Goal: Use online tool/utility: Utilize a website feature to perform a specific function

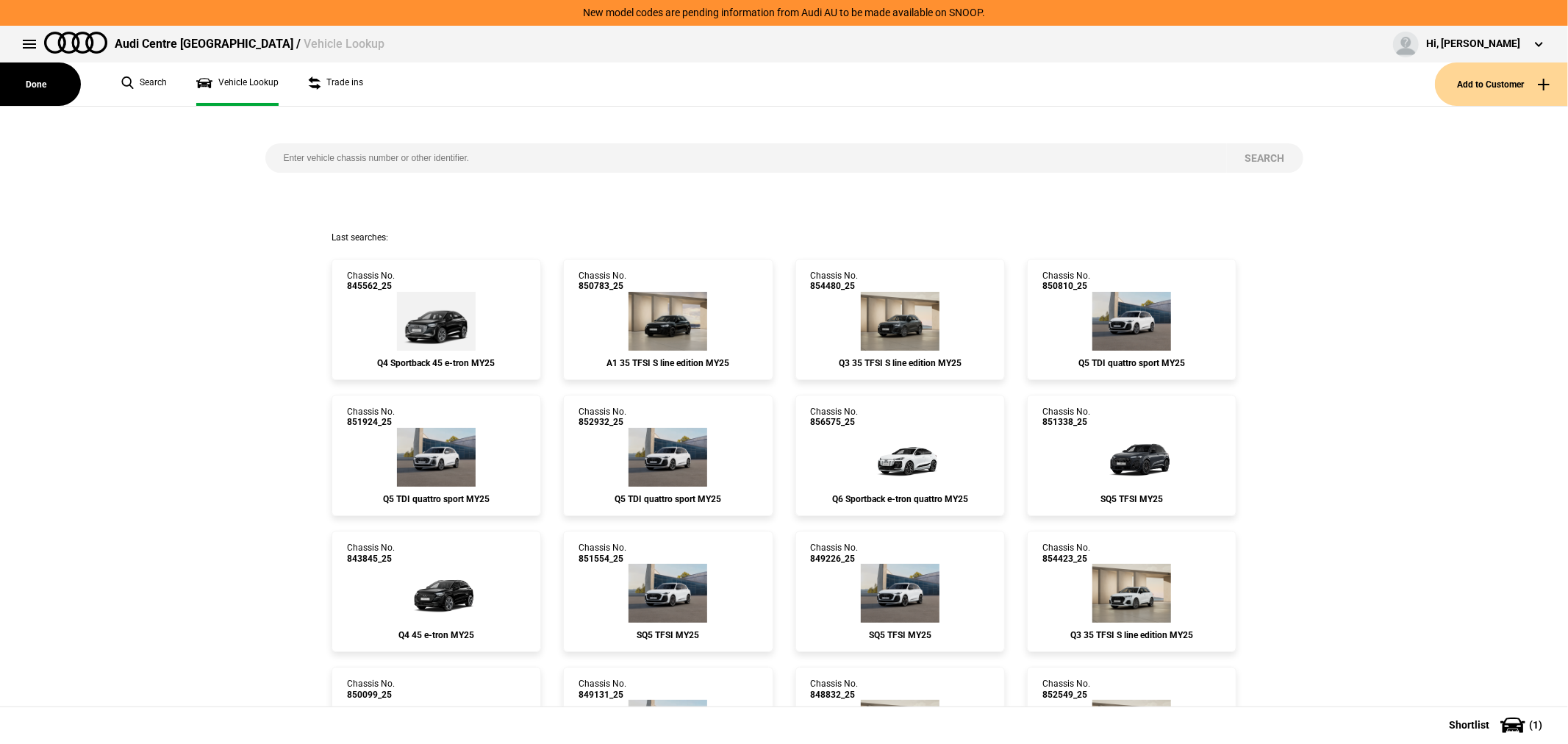
click at [552, 162] on input "search" at bounding box center [746, 158] width 962 height 30
type input "[US_VEHICLE_IDENTIFICATION_NUMBER]"
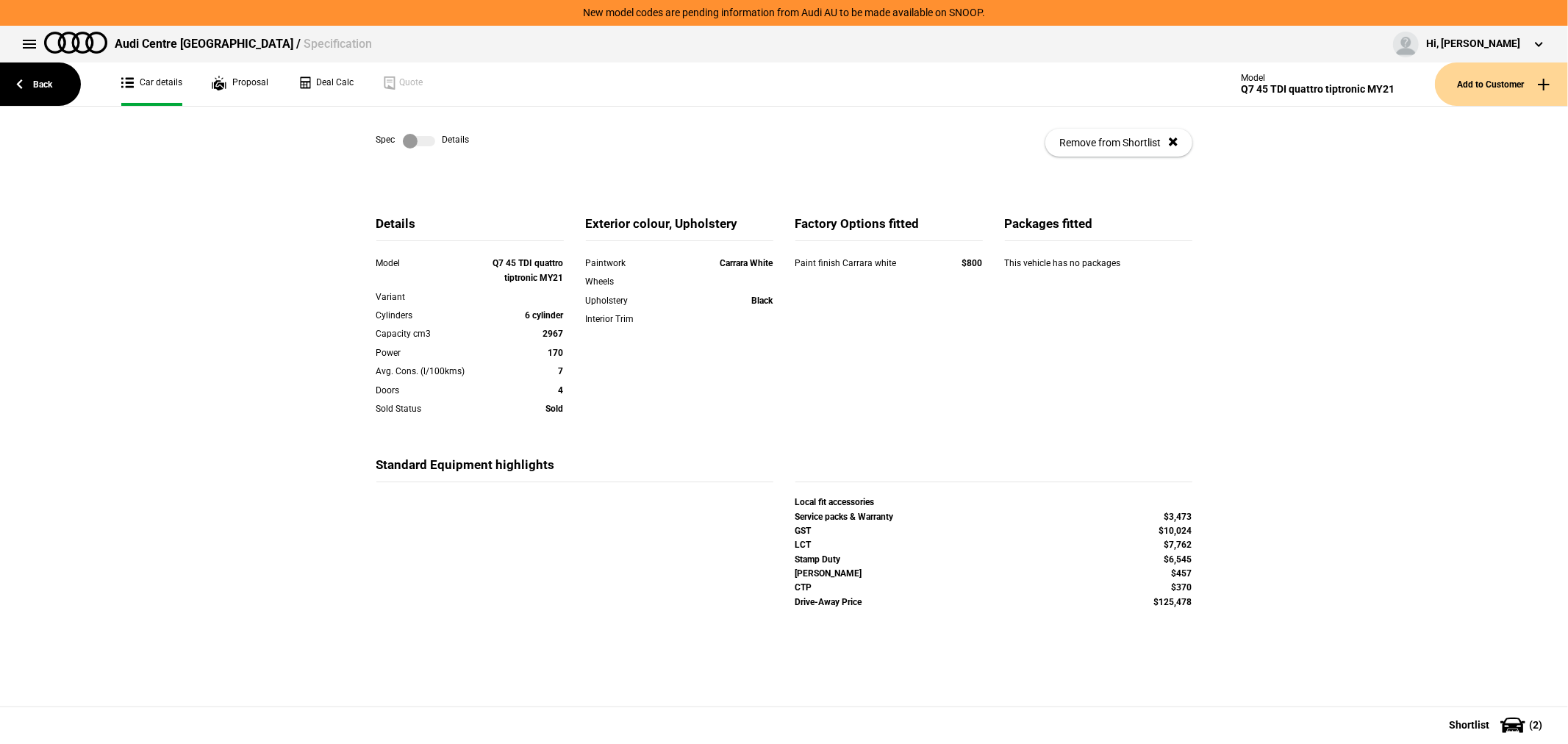
click at [403, 137] on label at bounding box center [419, 141] width 33 height 14
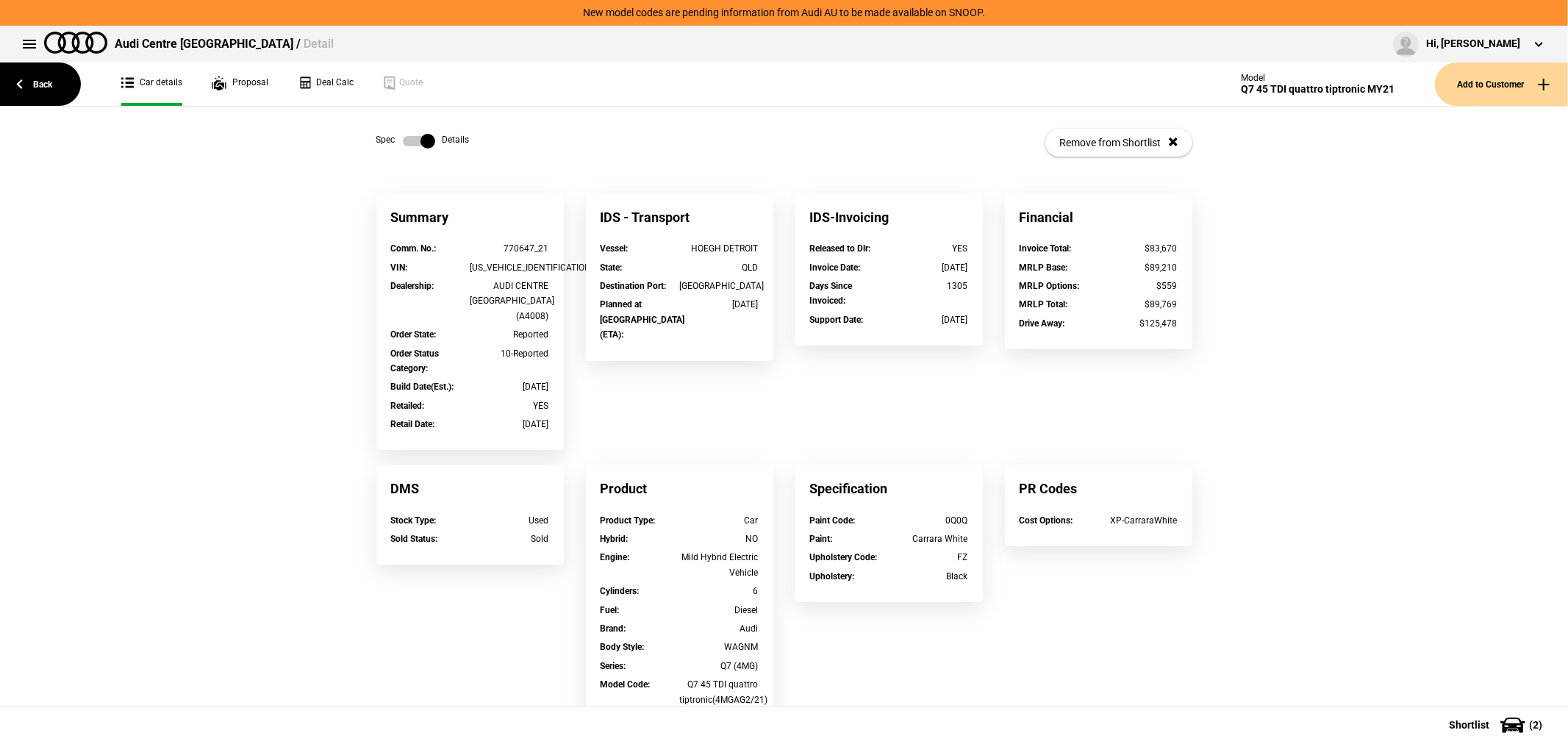
click at [405, 135] on label at bounding box center [419, 141] width 33 height 14
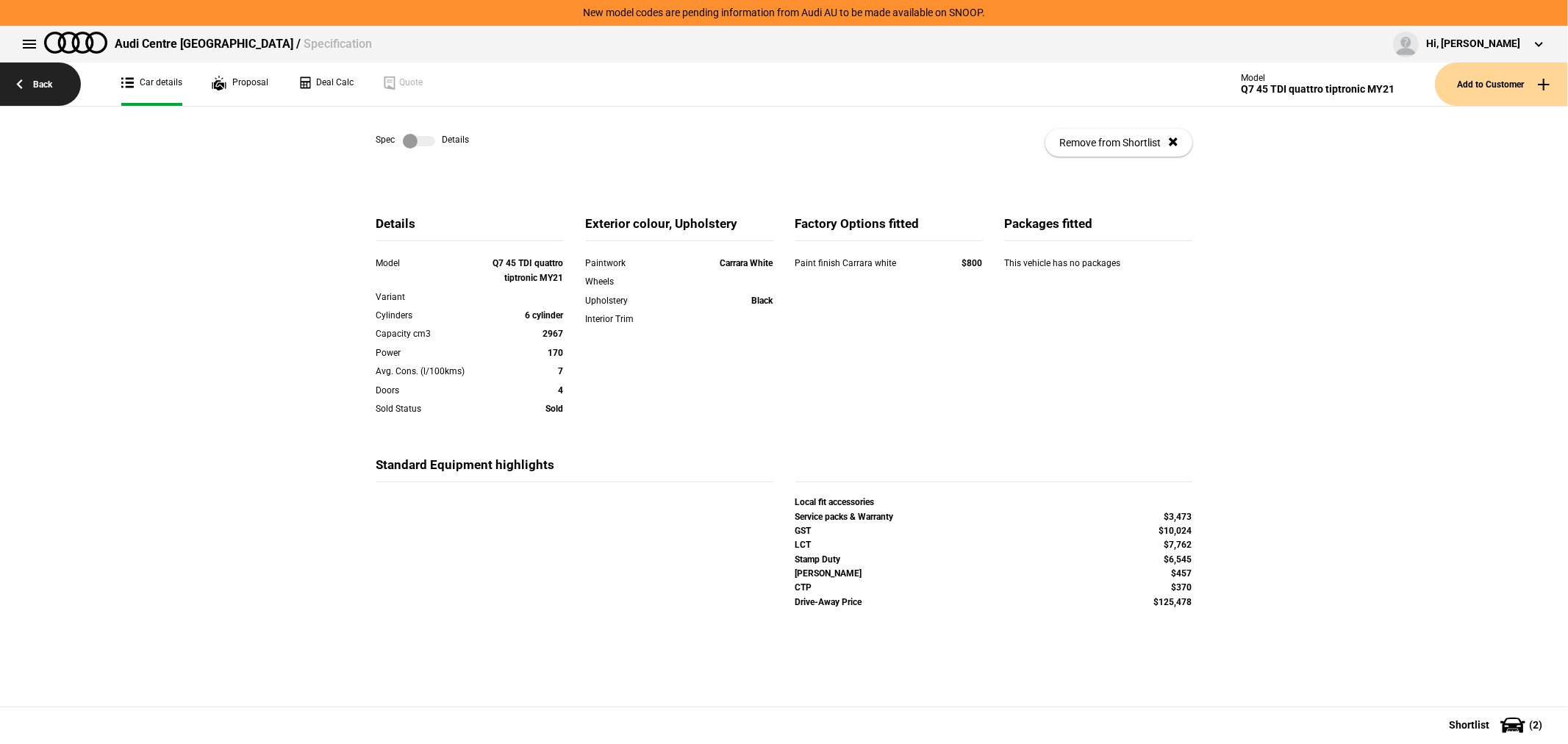
click at [43, 86] on link "Back" at bounding box center [40, 84] width 81 height 43
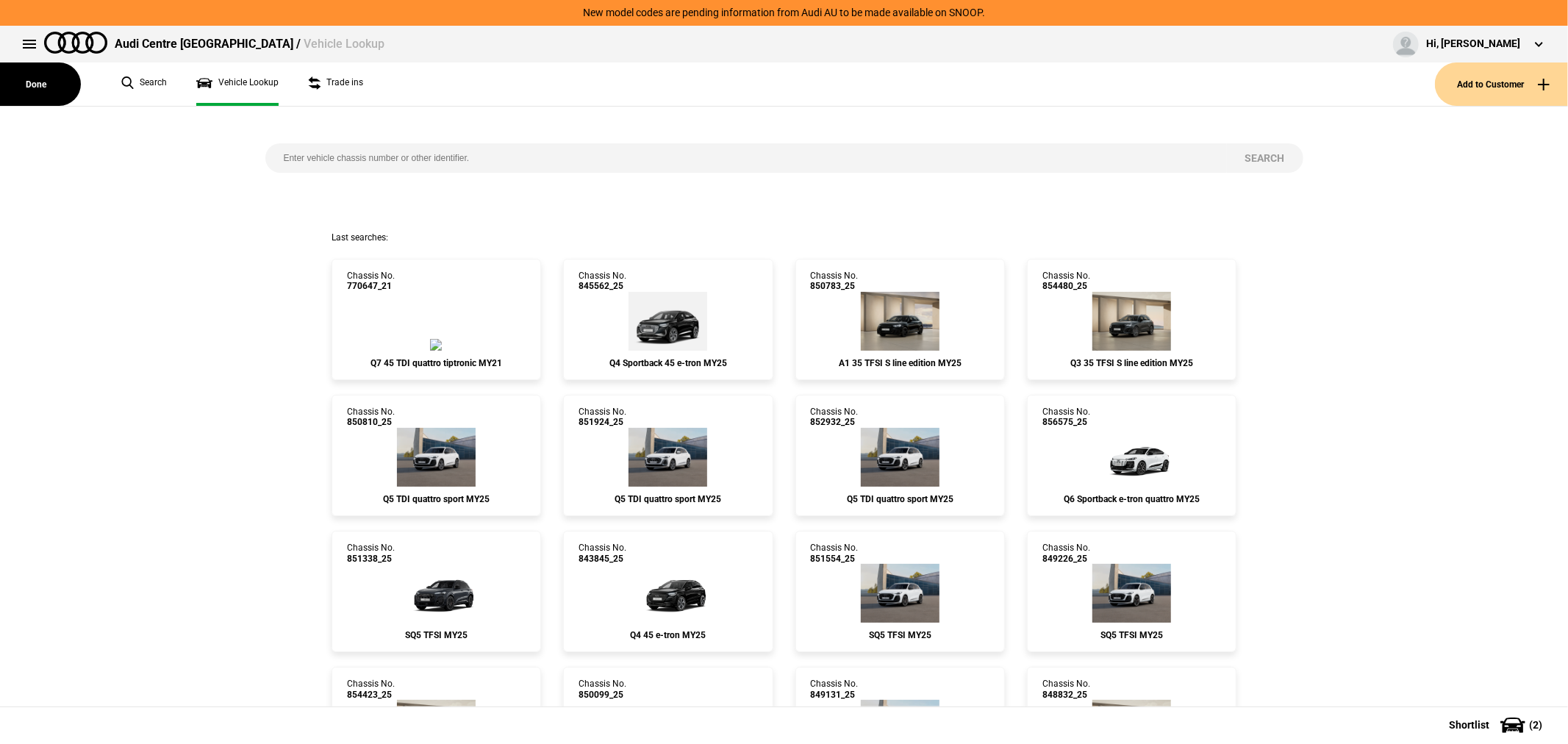
click at [348, 173] on div "Search" at bounding box center [785, 169] width 1061 height 125
click at [344, 163] on input "search" at bounding box center [746, 158] width 962 height 30
type input "845565"
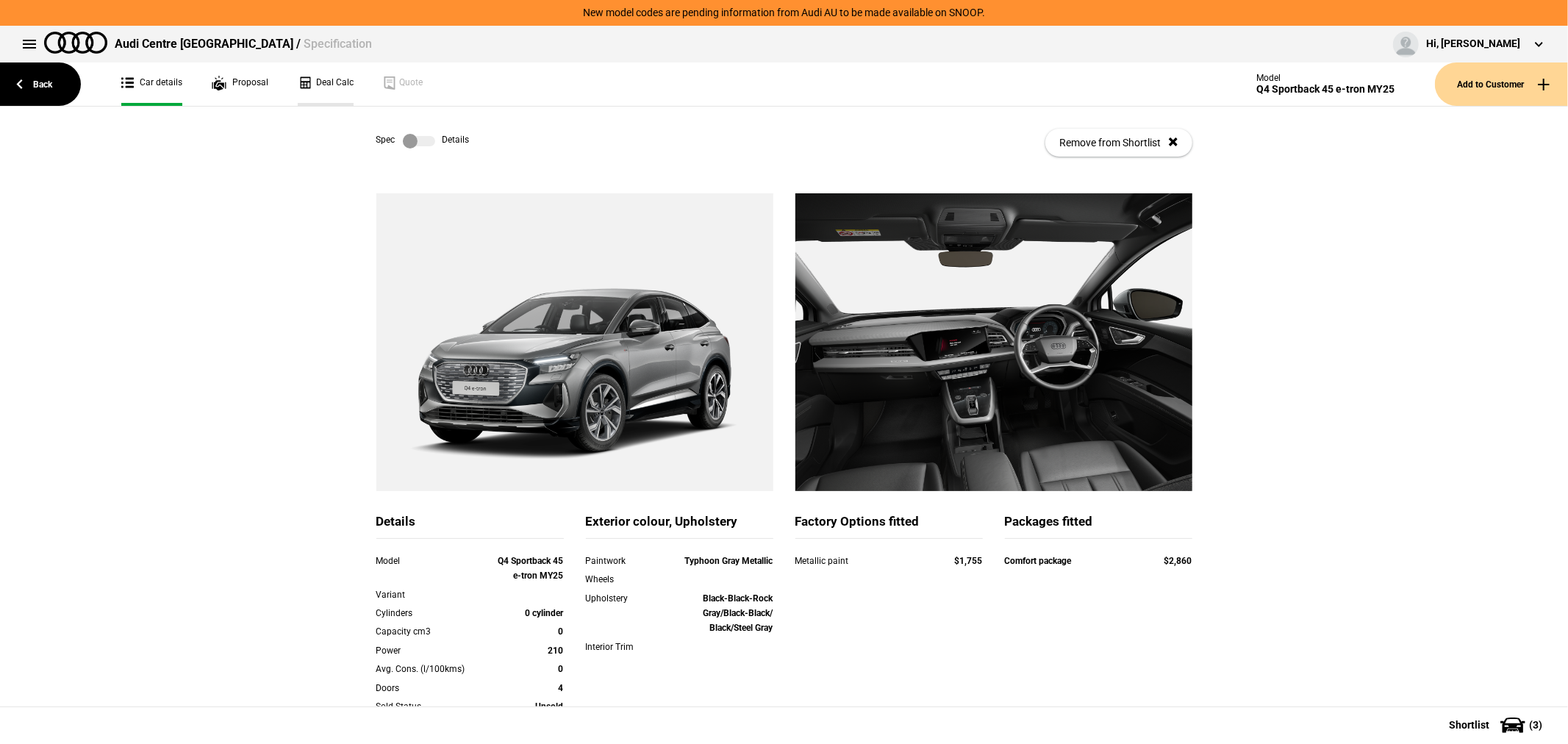
click at [317, 85] on link "Deal Calc" at bounding box center [326, 84] width 56 height 43
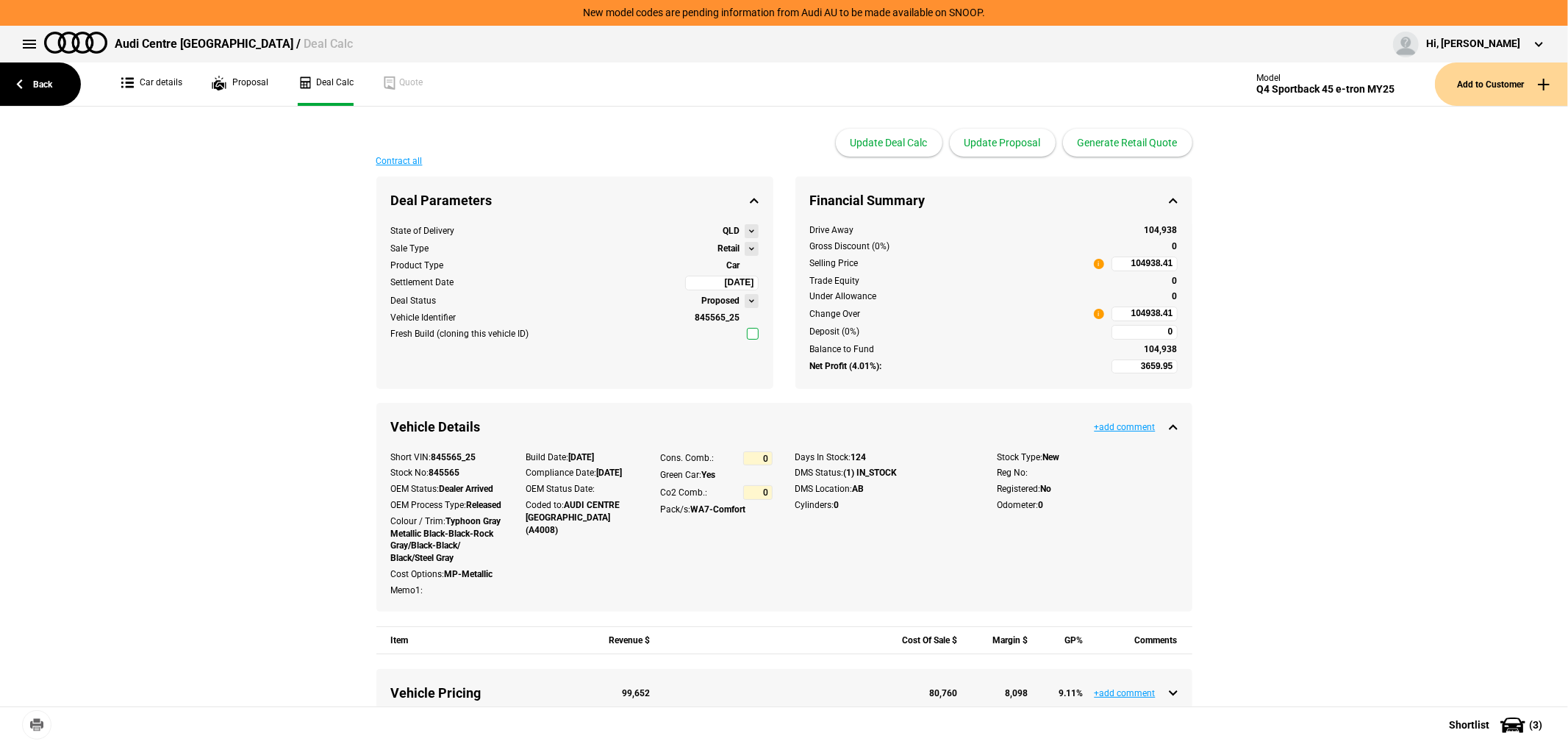
click at [744, 248] on button at bounding box center [751, 249] width 14 height 14
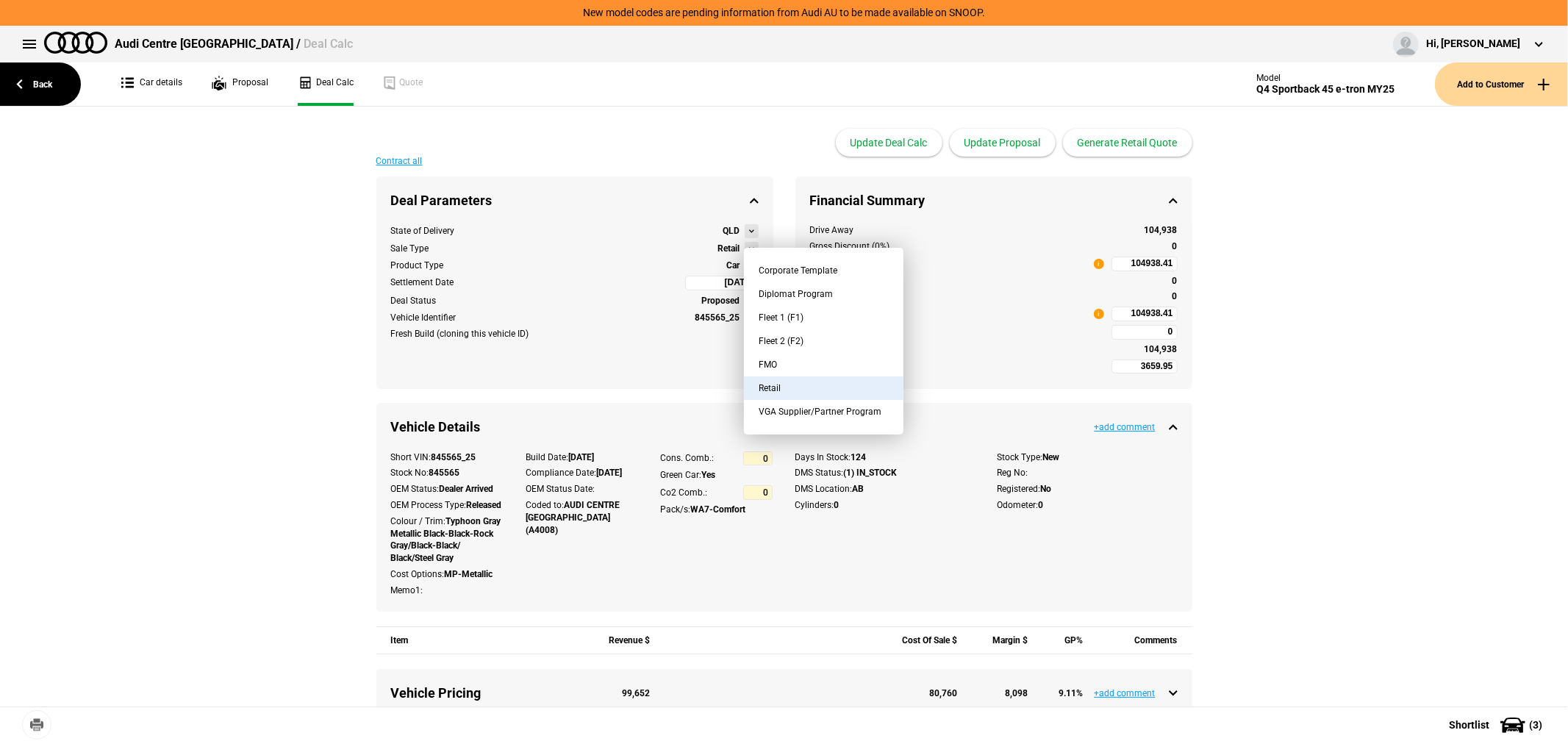
click at [773, 357] on button "FMO" at bounding box center [824, 365] width 160 height 24
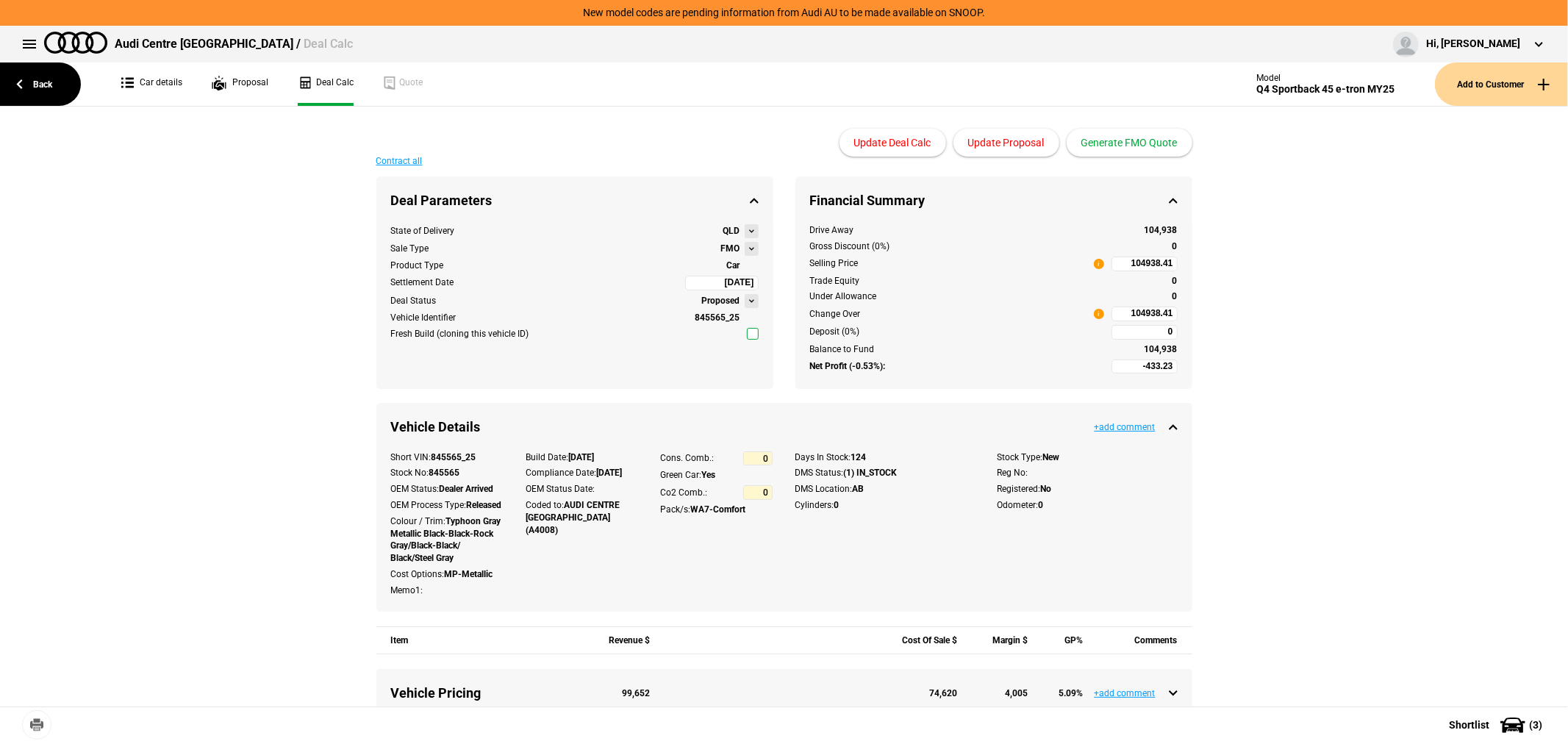
type input "-2433.23"
type input "84020.91"
type input "-4933.23"
click at [1022, 143] on button "Update Proposal" at bounding box center [1006, 142] width 106 height 28
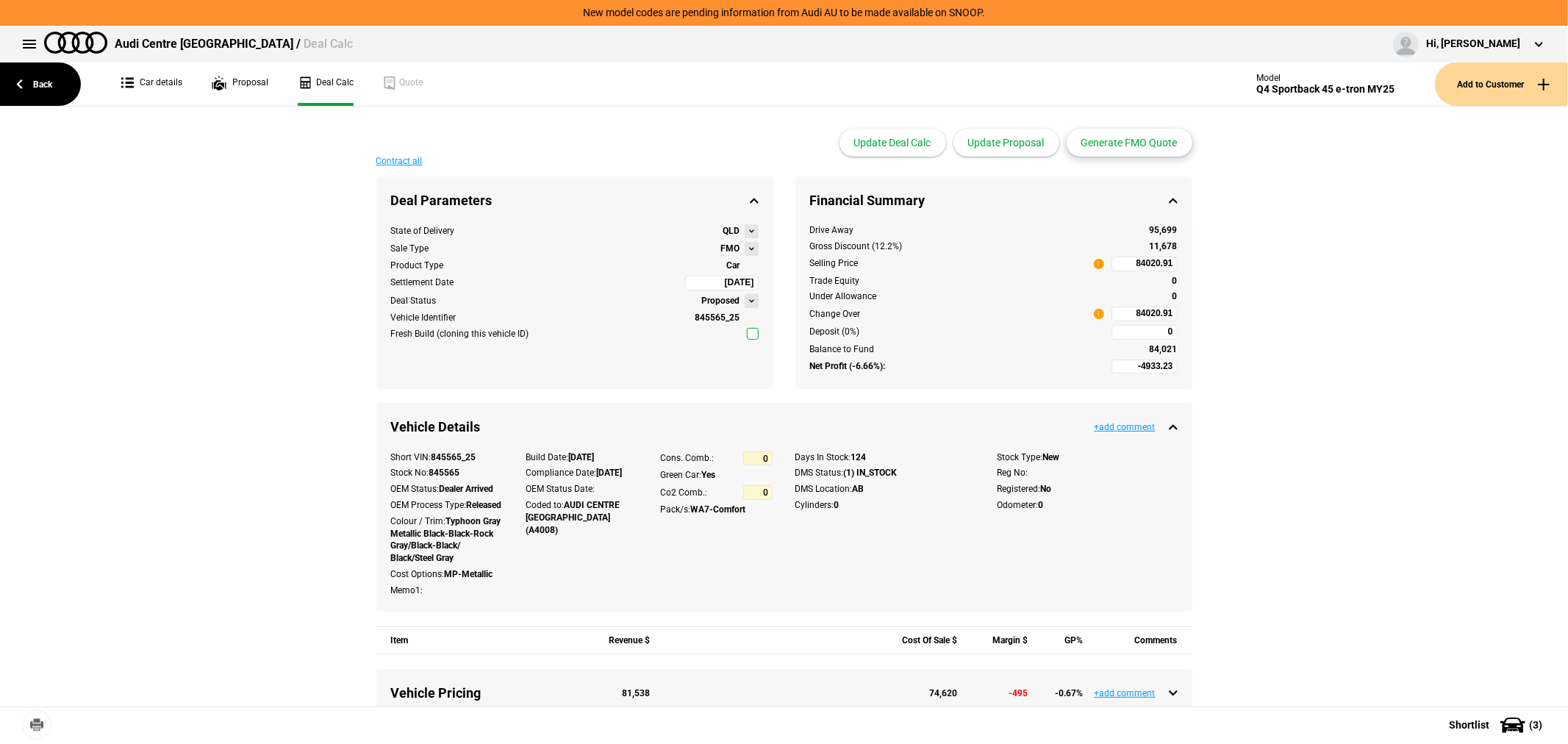
click at [1137, 142] on button "Generate FMO Quote" at bounding box center [1129, 142] width 125 height 28
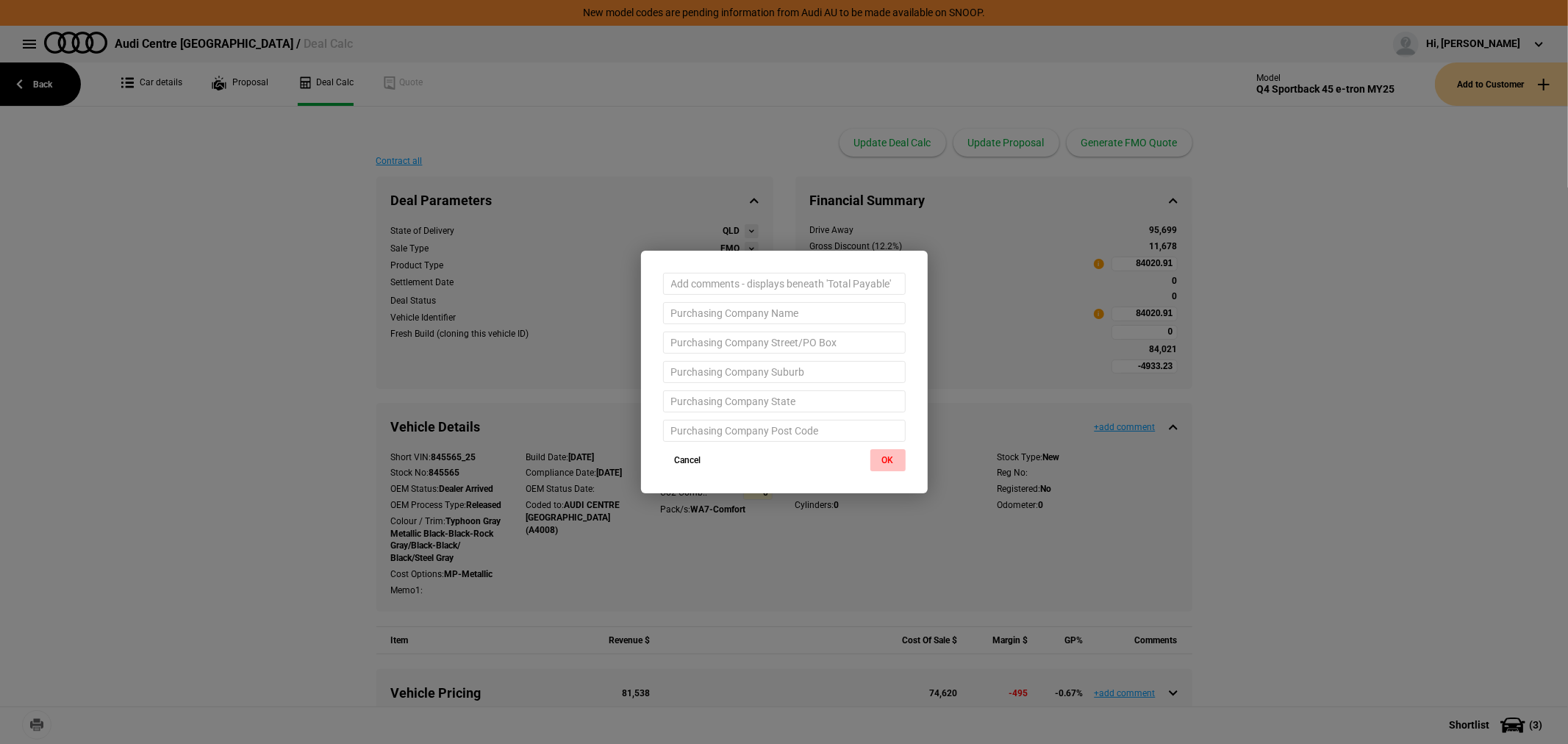
click at [884, 458] on button "OK" at bounding box center [888, 460] width 35 height 22
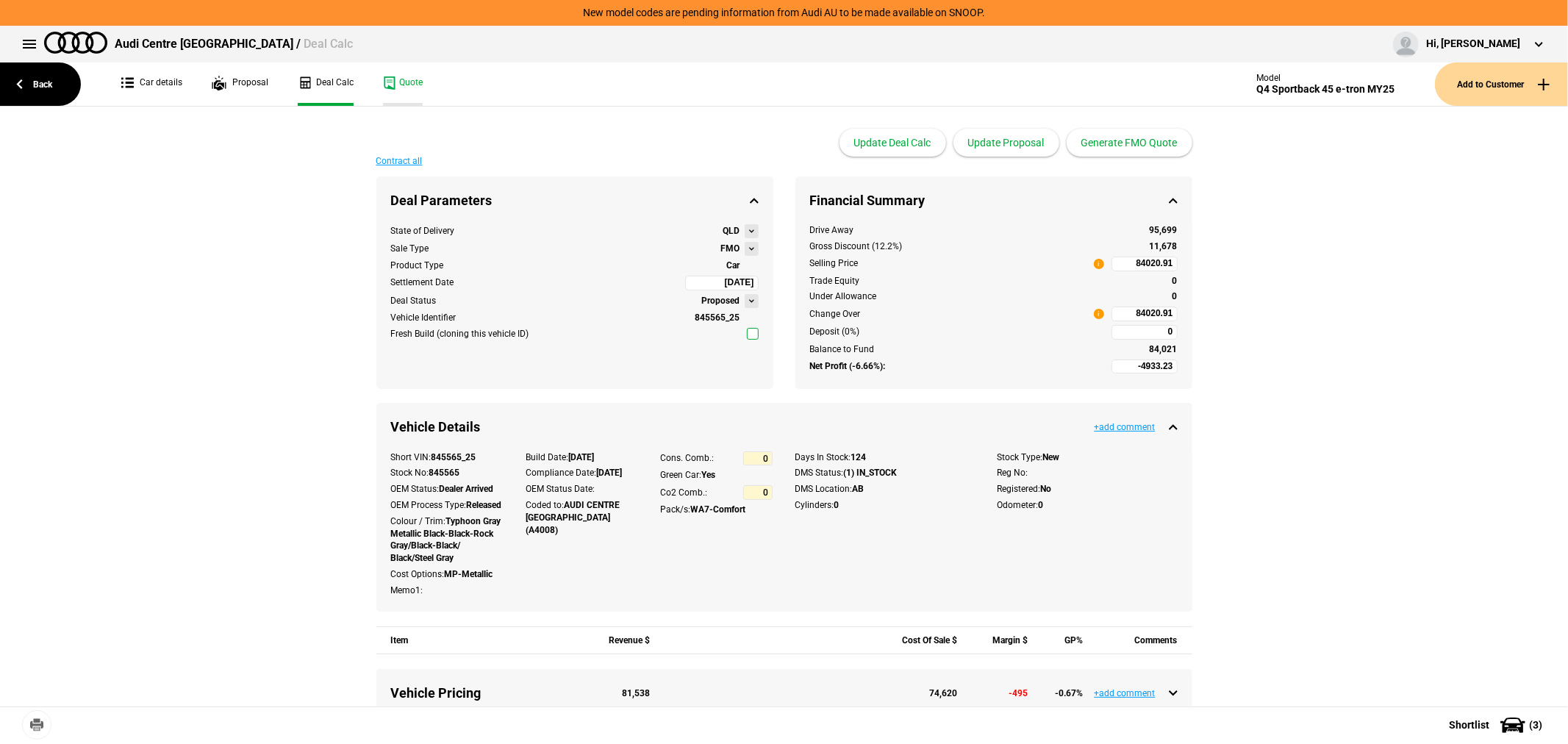
click at [402, 74] on link "Quote" at bounding box center [403, 84] width 40 height 43
